Goal: Information Seeking & Learning: Learn about a topic

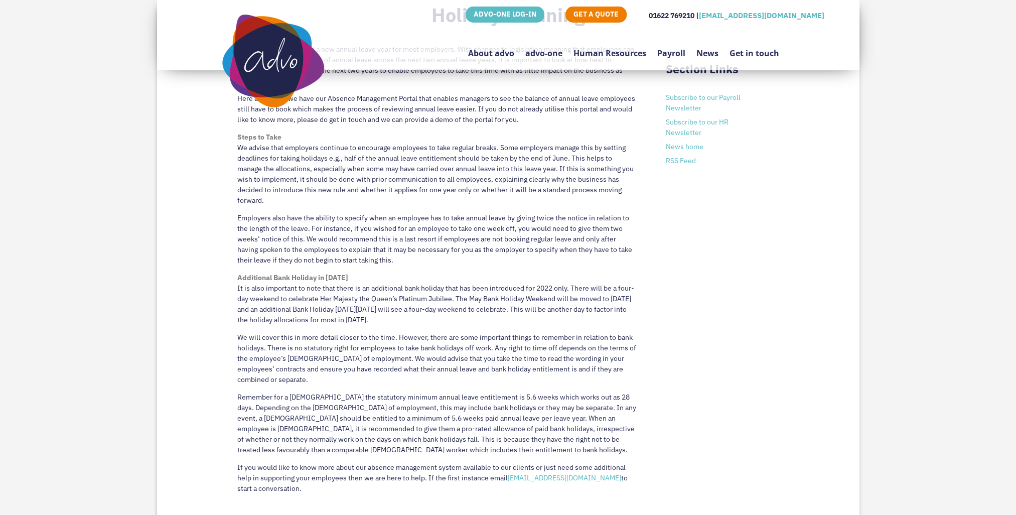
scroll to position [474, 0]
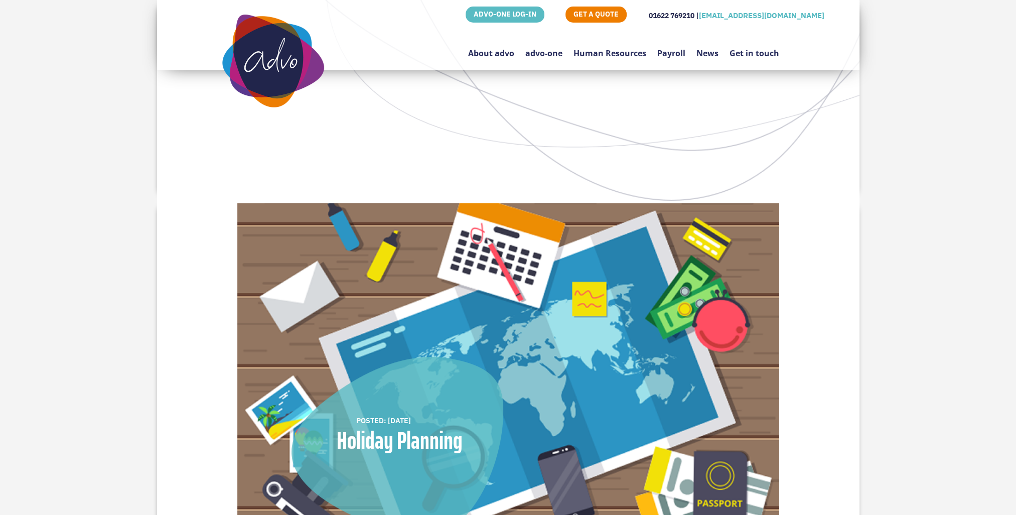
click at [299, 215] on img at bounding box center [508, 366] width 542 height 327
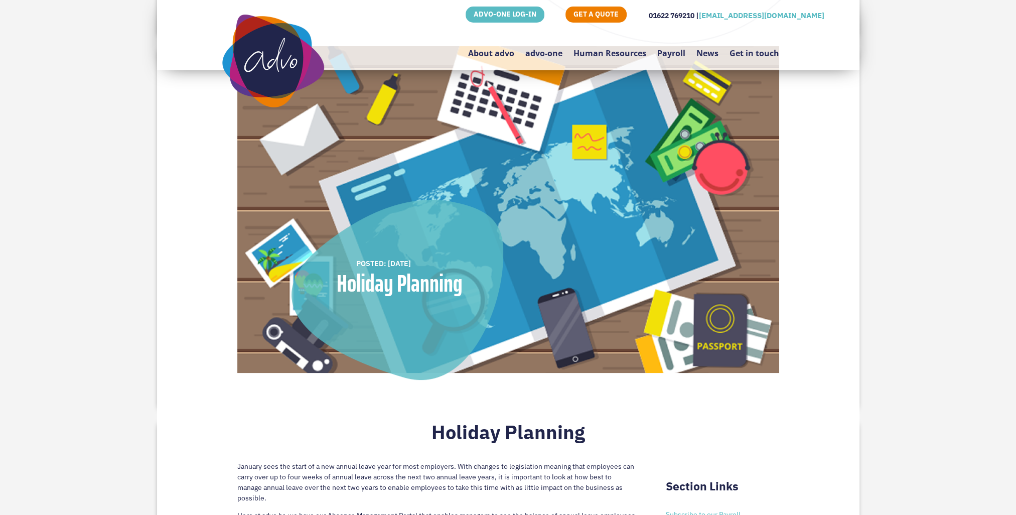
scroll to position [73, 0]
